Goal: Navigation & Orientation: Find specific page/section

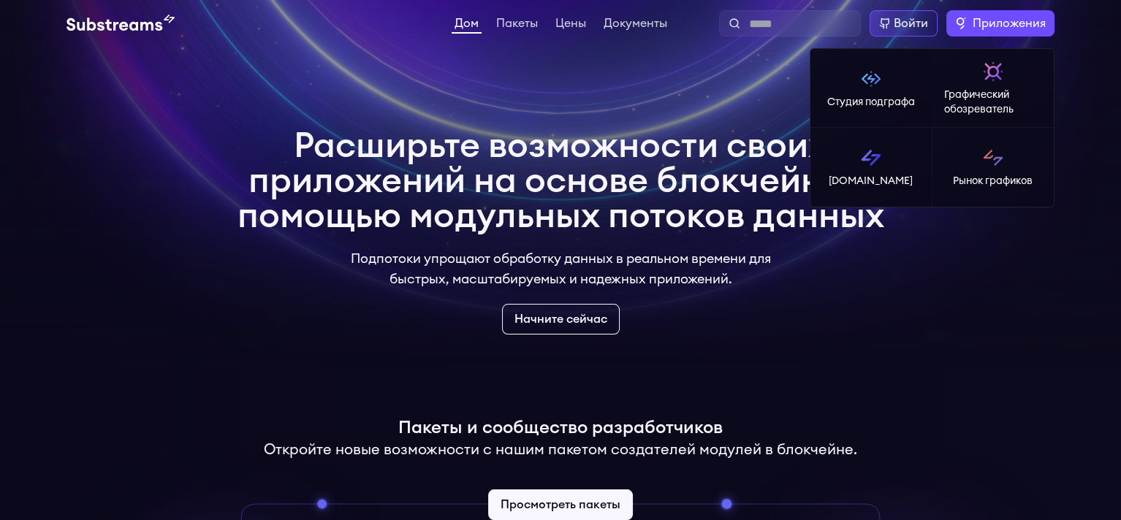
click at [947, 32] on label "Приложения" at bounding box center [1000, 23] width 108 height 26
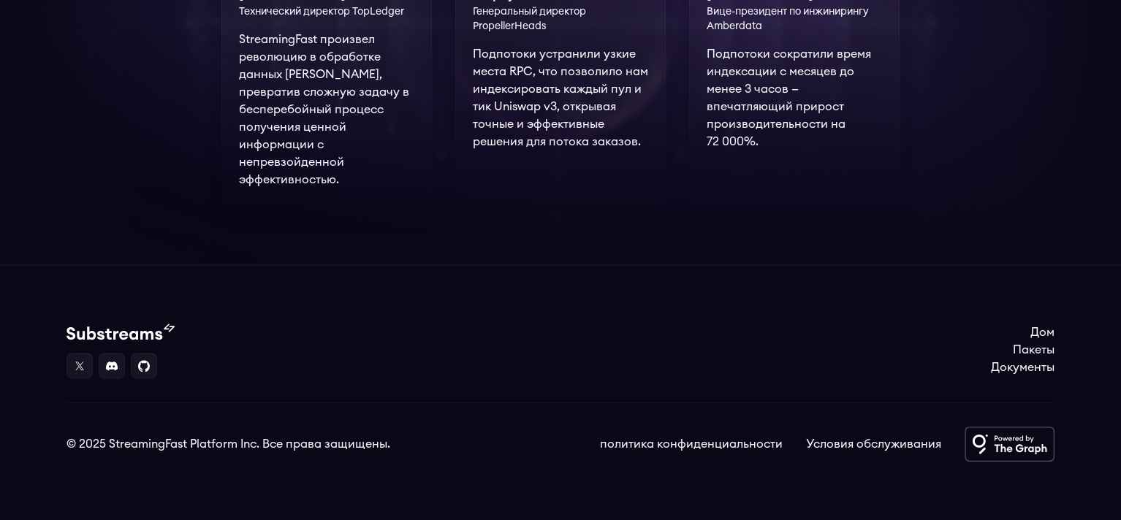
scroll to position [1525, 0]
click at [1025, 344] on font "Пакеты" at bounding box center [1034, 350] width 42 height 12
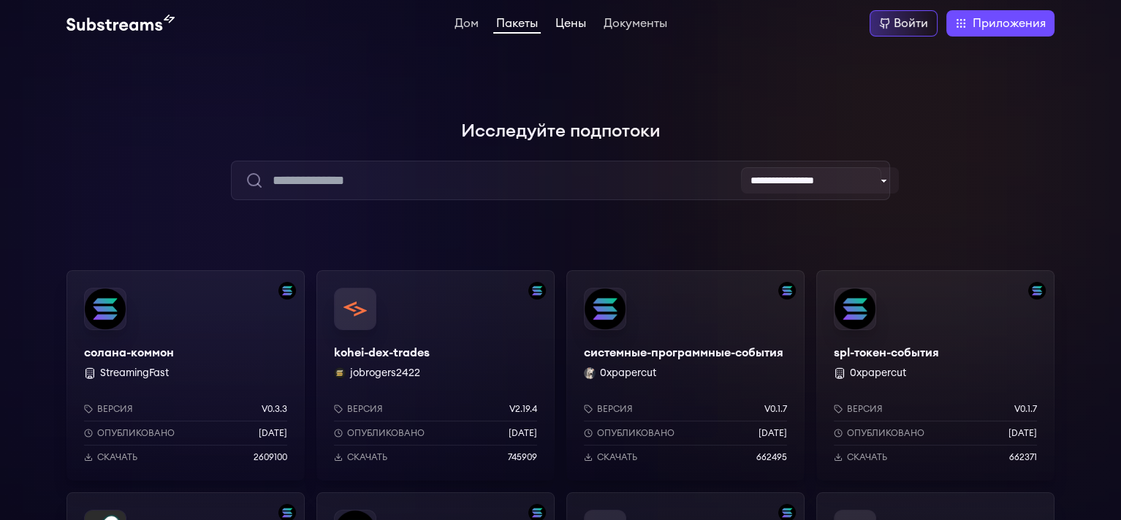
click at [574, 32] on link "Цены" at bounding box center [570, 25] width 37 height 15
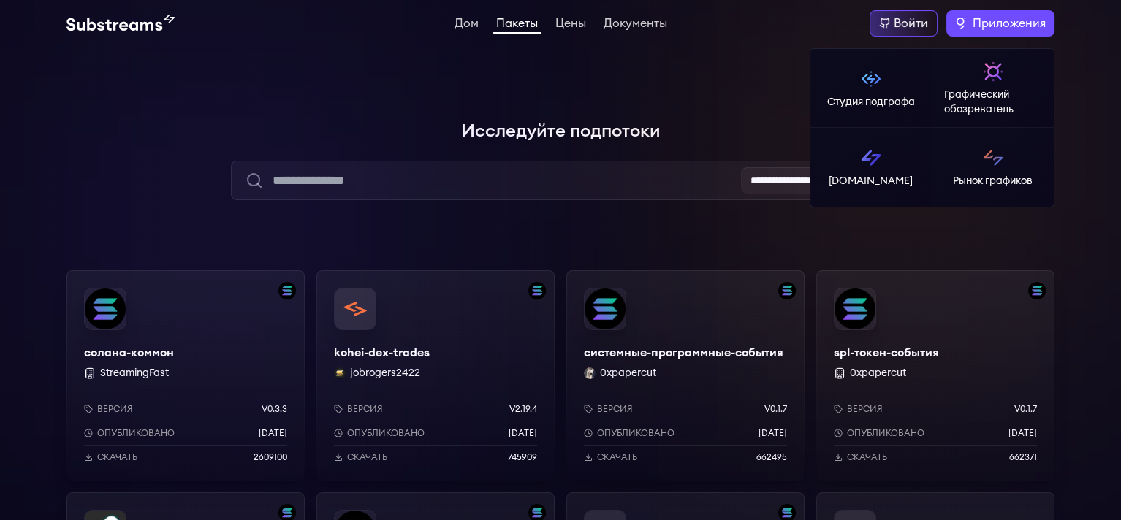
click at [973, 29] on font "Приложения" at bounding box center [1009, 24] width 73 height 12
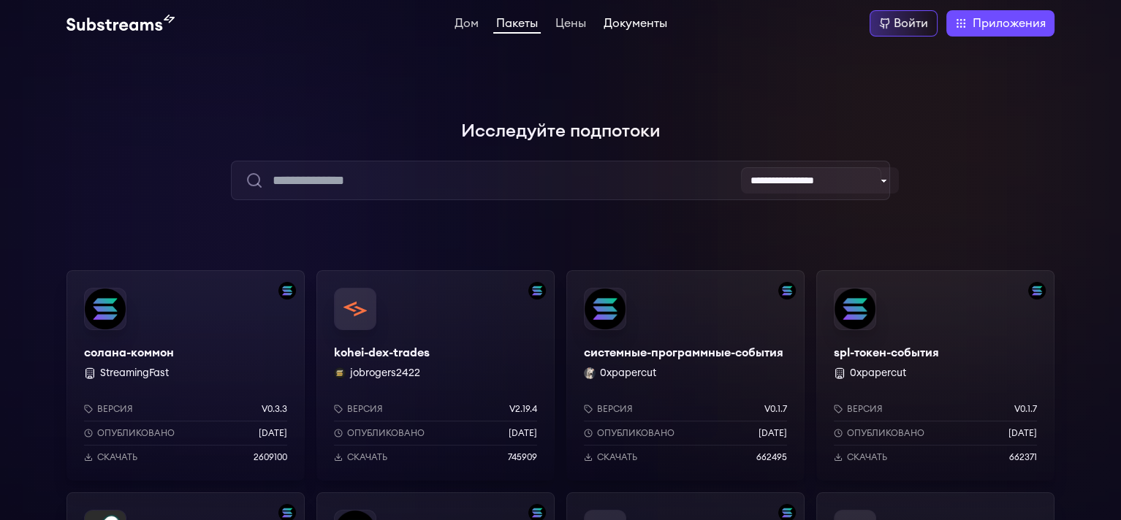
click at [617, 28] on font "Документы" at bounding box center [636, 24] width 64 height 12
click at [563, 23] on font "Цены" at bounding box center [570, 24] width 31 height 12
click at [565, 24] on font "Цены" at bounding box center [570, 24] width 31 height 12
click at [455, 22] on font "Дом" at bounding box center [467, 24] width 24 height 12
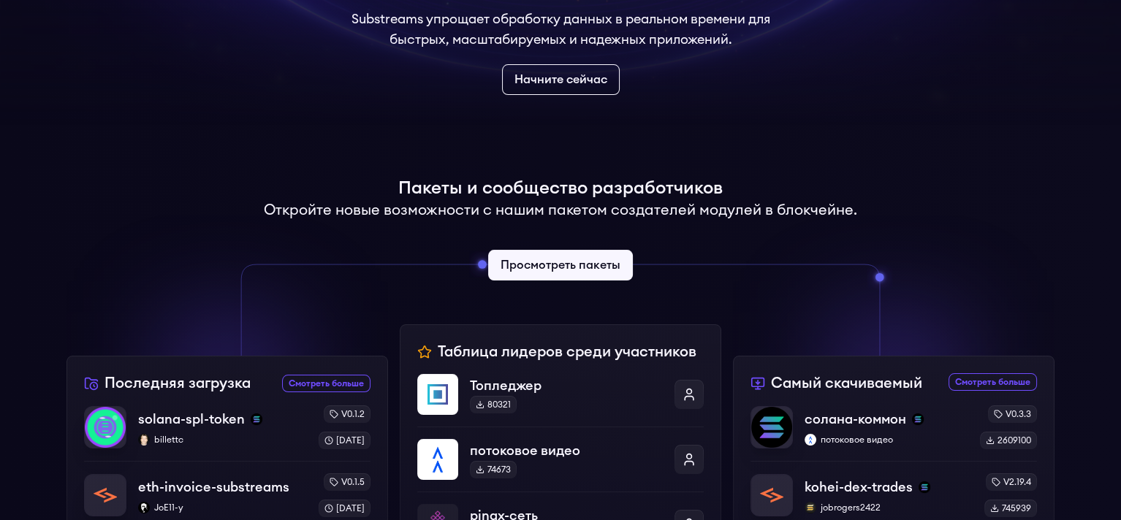
scroll to position [219, 0]
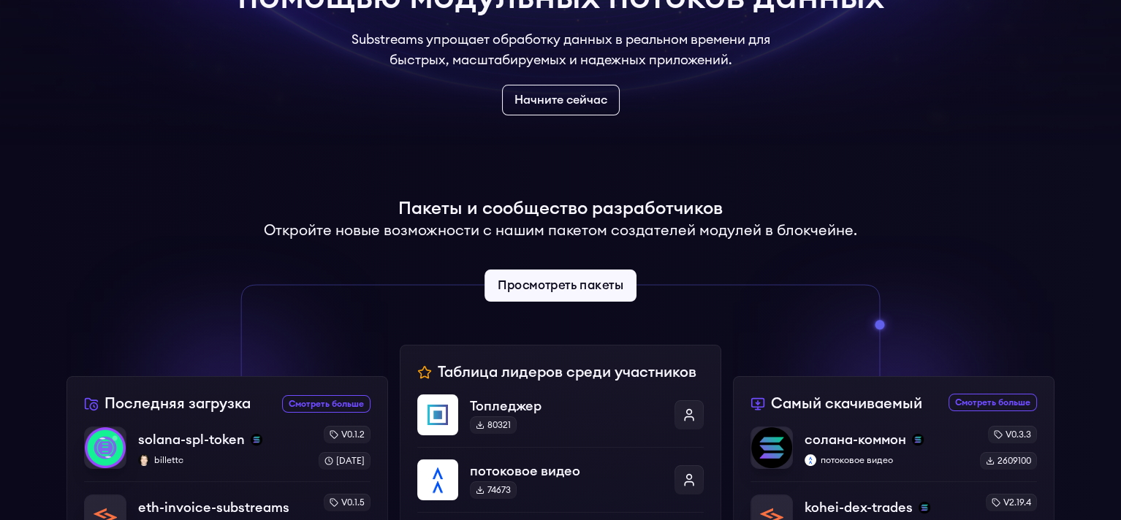
click at [549, 292] on font "Просмотреть пакеты" at bounding box center [561, 286] width 126 height 12
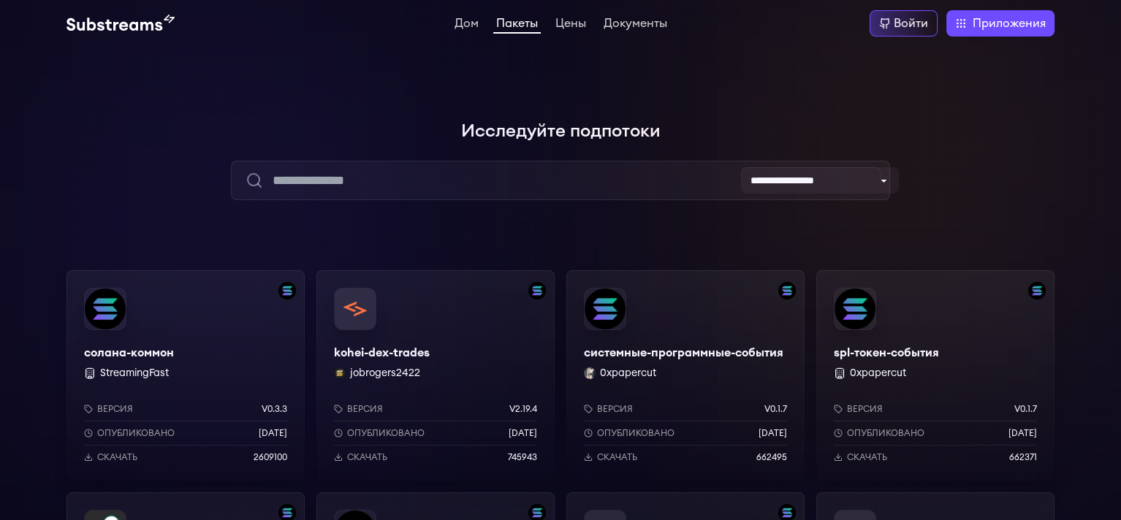
click at [222, 365] on div "солана-коммон StreamingFast Версия v0.3.3 Опубликовано 6 месяцев назад Скачать …" at bounding box center [185, 375] width 238 height 210
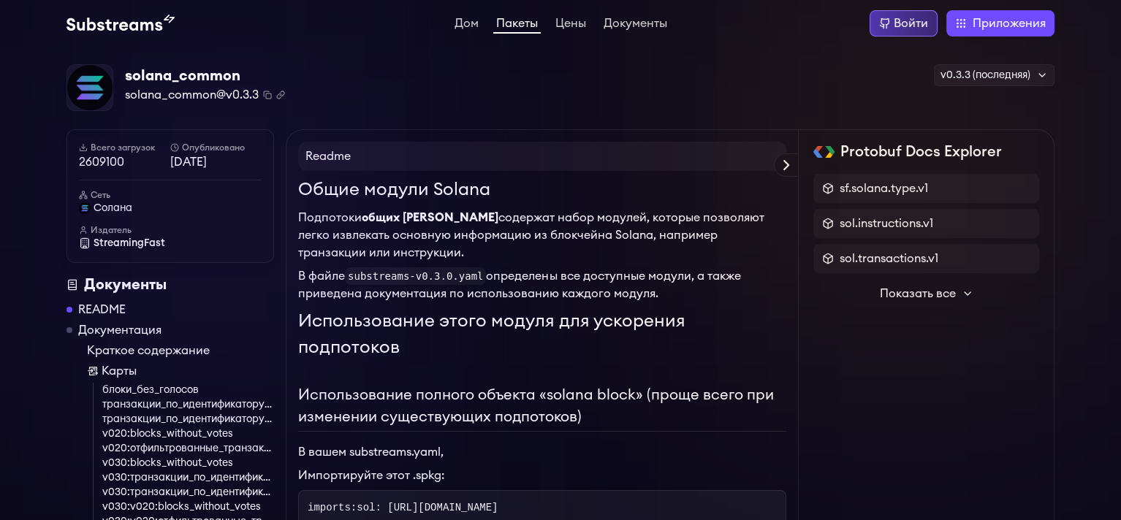
click at [913, 33] on div "Войти" at bounding box center [904, 23] width 68 height 26
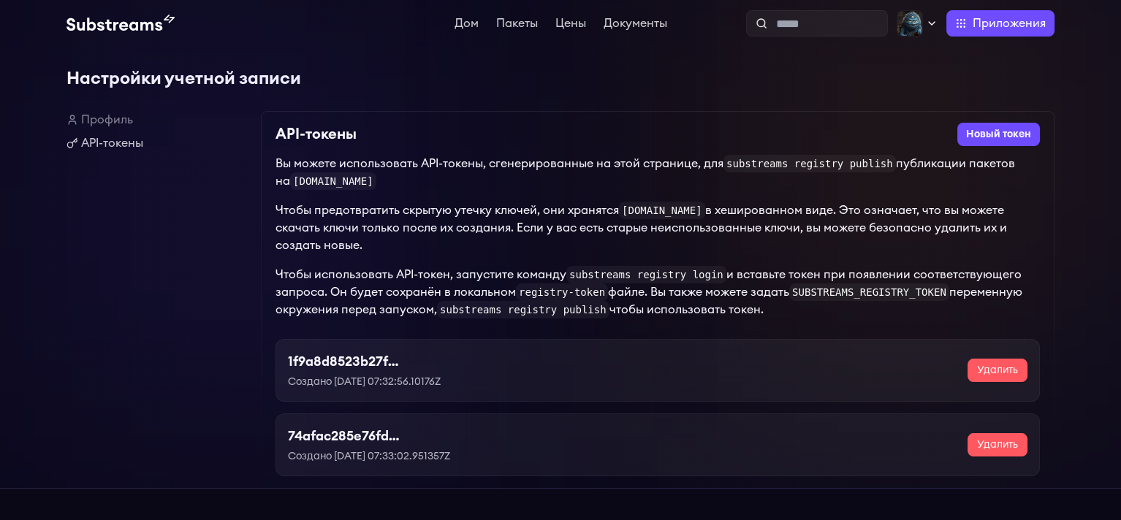
scroll to position [219, 0]
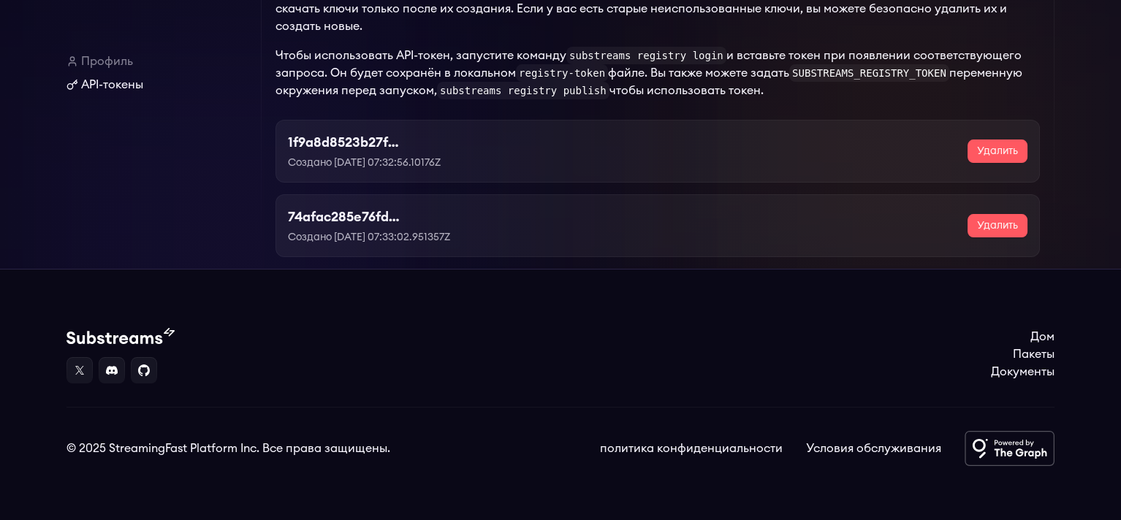
click at [115, 85] on font "API-токены" at bounding box center [112, 85] width 62 height 12
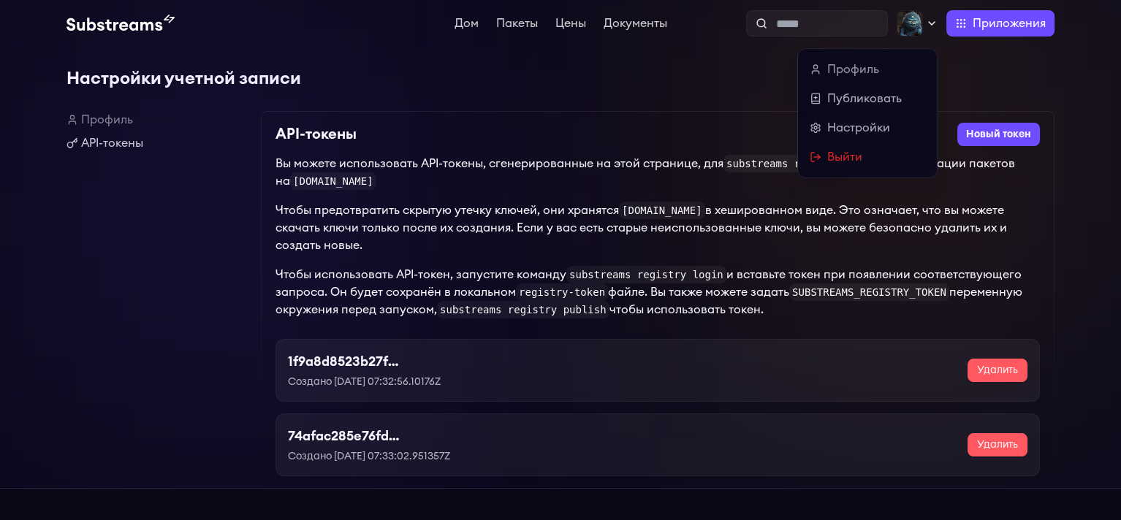
click at [926, 29] on icon at bounding box center [932, 24] width 12 height 12
click at [840, 75] on font "Профиль" at bounding box center [853, 70] width 52 height 12
click at [853, 134] on font "Настройки" at bounding box center [858, 128] width 63 height 12
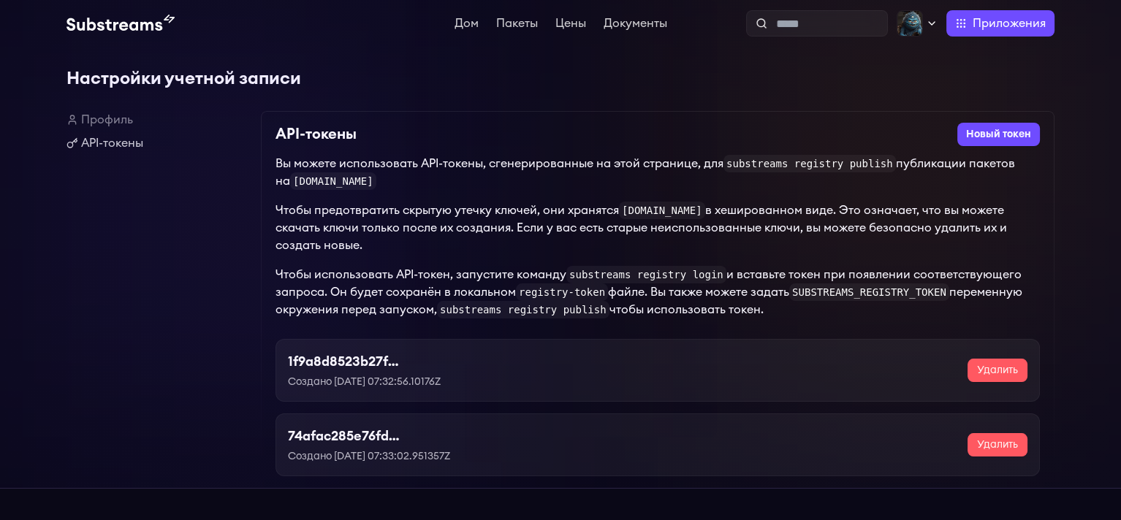
click at [847, 172] on code "substreams registry publish" at bounding box center [809, 164] width 172 height 18
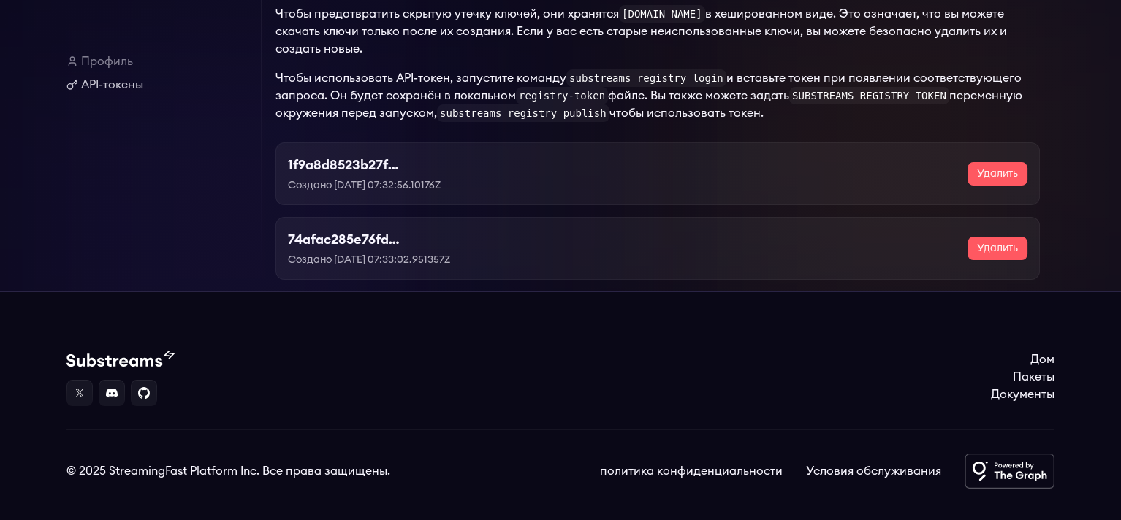
scroll to position [219, 0]
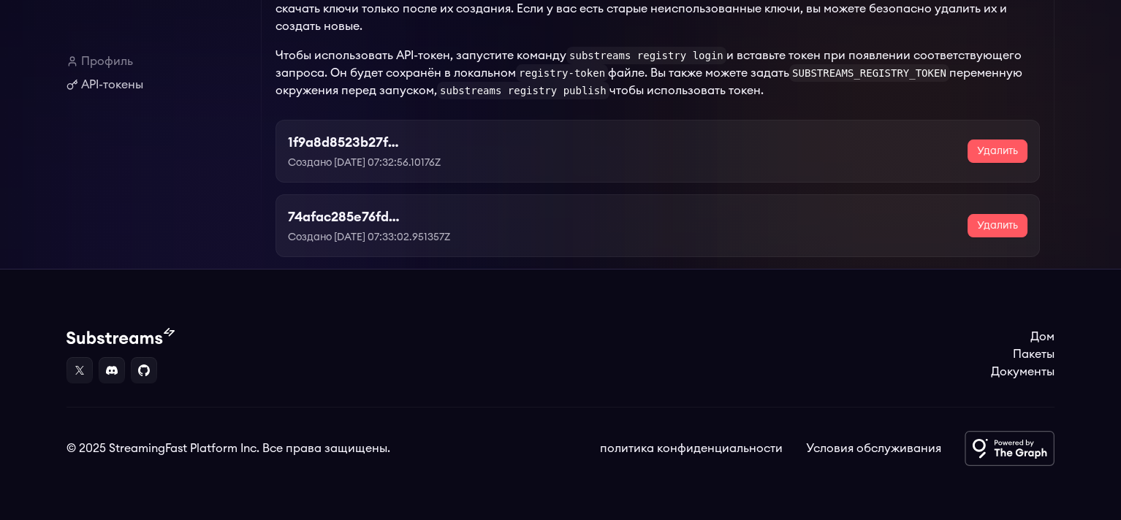
click at [568, 245] on div "74afac285e76fdf23aedf9dfe2f40f7f Создано [DATE] 07:33:02.951357Z Удалить" at bounding box center [658, 226] width 740 height 38
click at [307, 224] on font "74afac285e76fdf23aedf9dfe2f40f7f" at bounding box center [400, 216] width 225 height 13
click at [112, 88] on font "API-токены" at bounding box center [112, 85] width 62 height 12
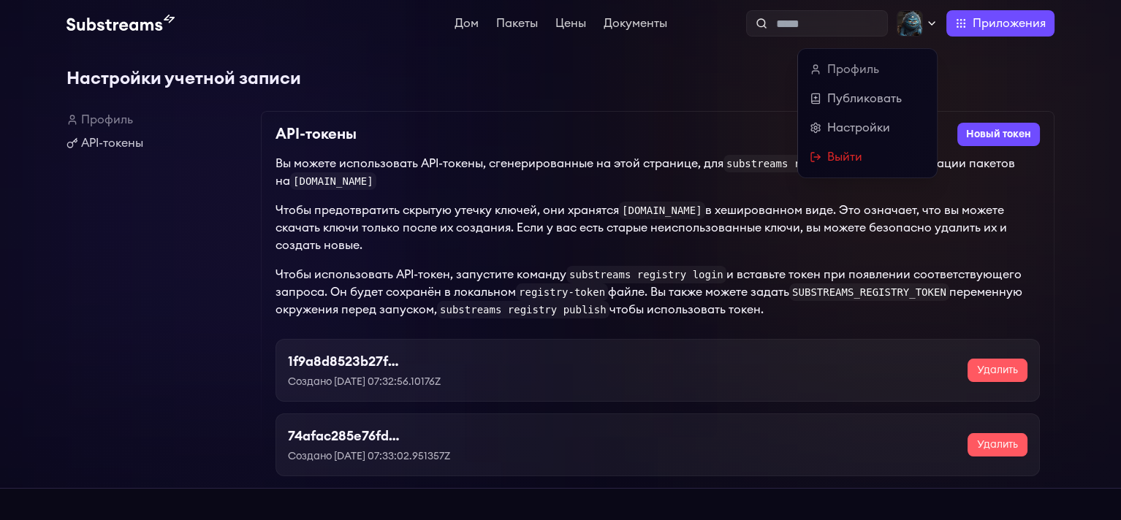
click at [926, 21] on icon at bounding box center [932, 24] width 12 height 12
click at [859, 104] on font "Публиковать" at bounding box center [864, 99] width 75 height 12
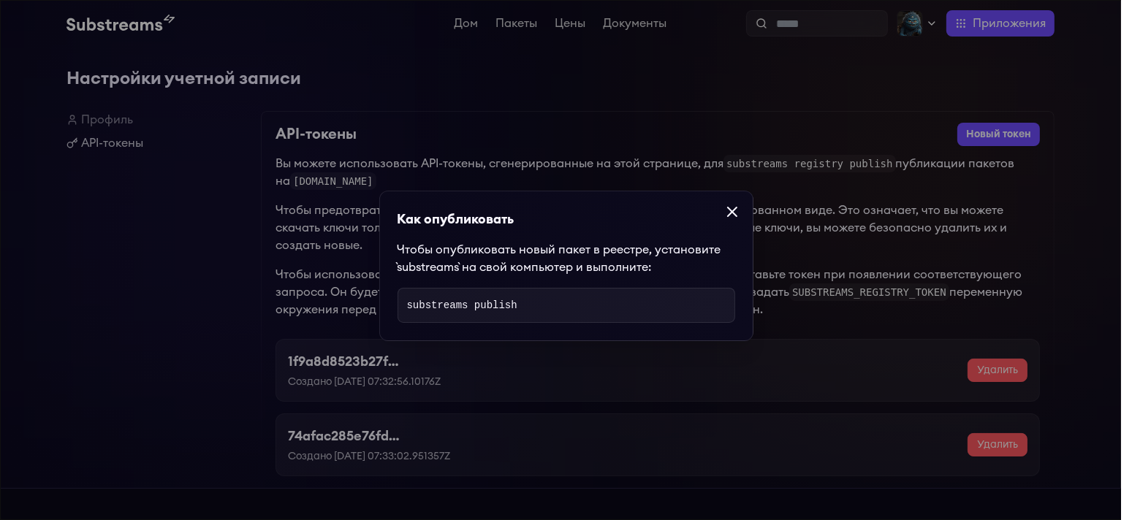
click at [737, 208] on icon at bounding box center [732, 212] width 9 height 9
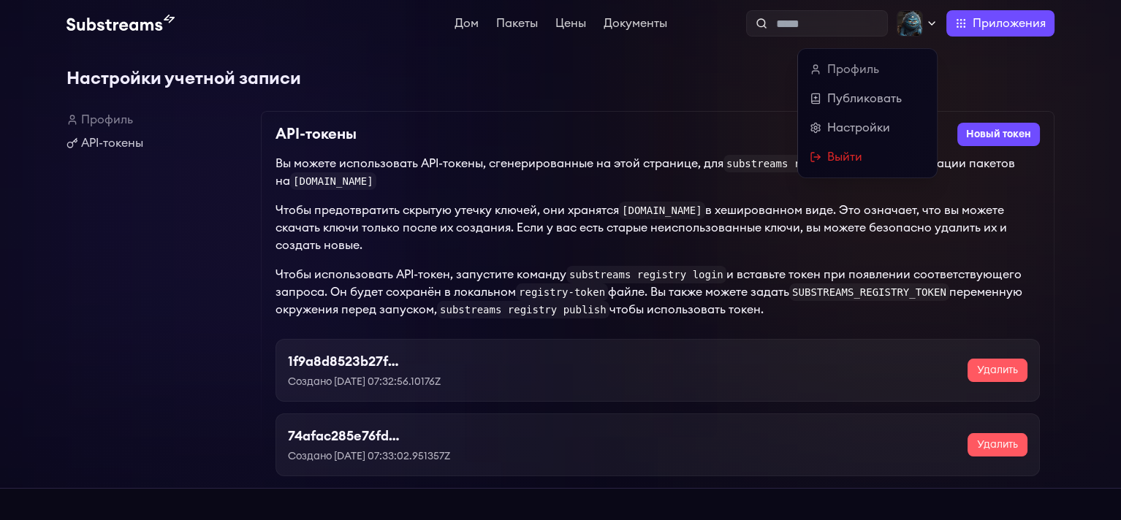
click at [901, 18] on img at bounding box center [910, 23] width 26 height 26
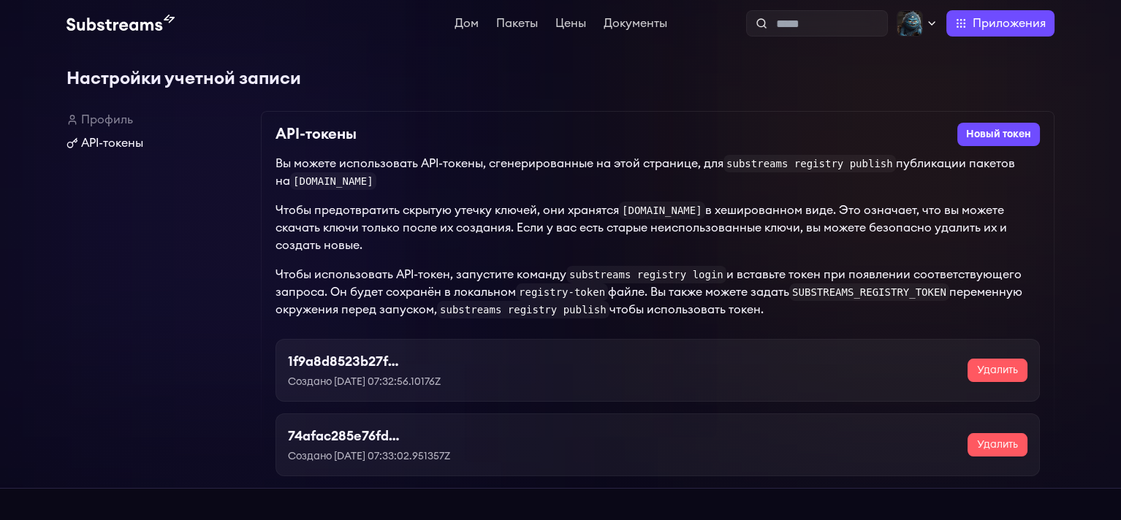
click at [113, 149] on font "API-токены" at bounding box center [112, 143] width 62 height 12
click at [124, 32] on img at bounding box center [120, 24] width 108 height 18
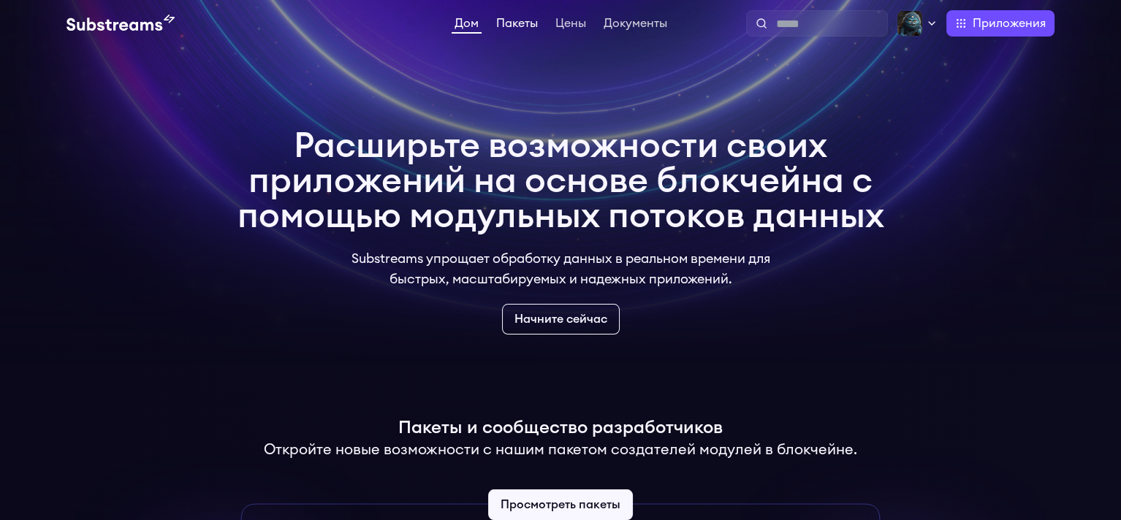
click at [512, 28] on font "Пакеты" at bounding box center [517, 24] width 42 height 12
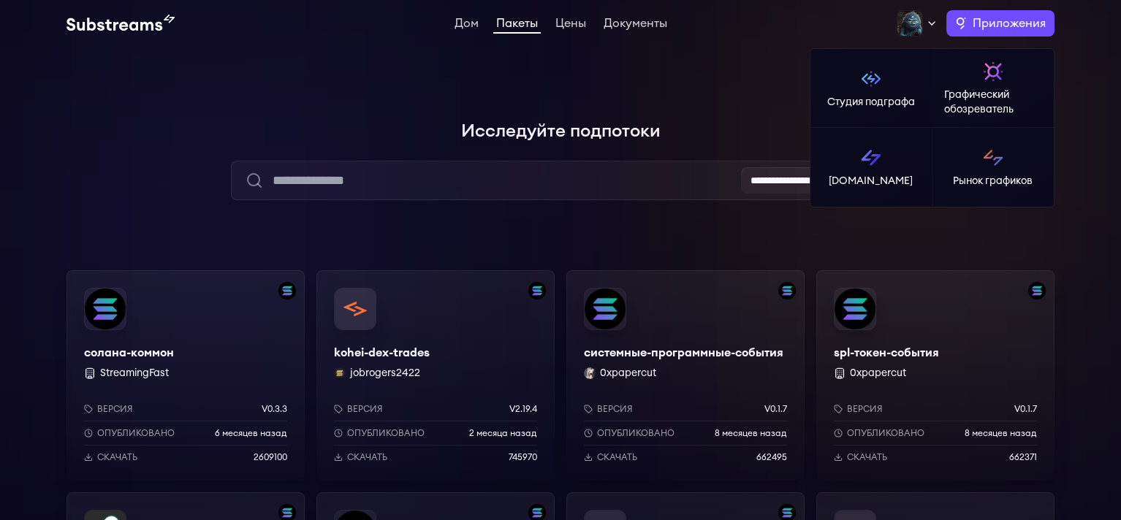
click at [980, 29] on font "Приложения" at bounding box center [1009, 24] width 73 height 12
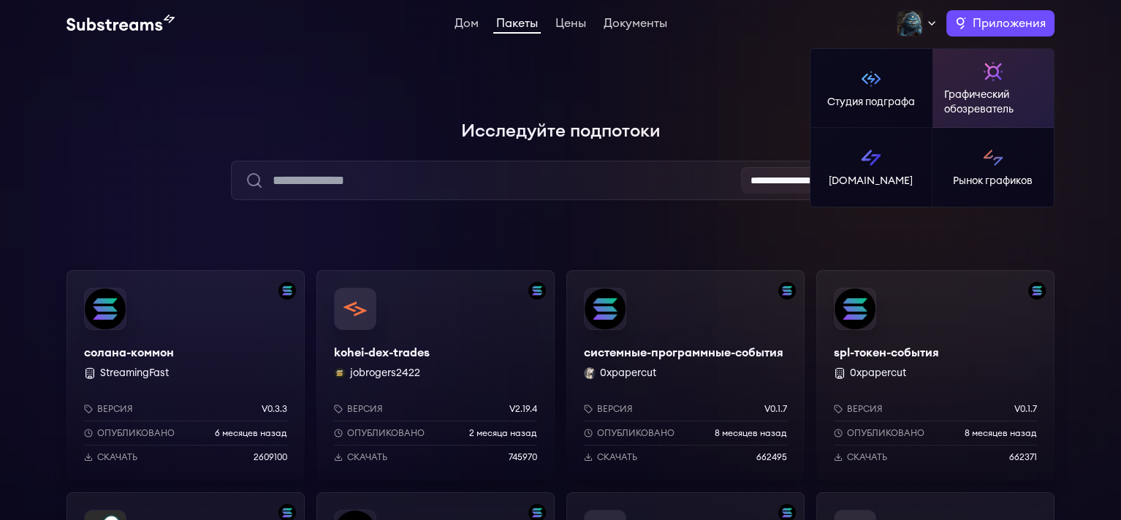
click at [979, 106] on p "Графический обозреватель" at bounding box center [993, 102] width 99 height 29
